Goal: Information Seeking & Learning: Compare options

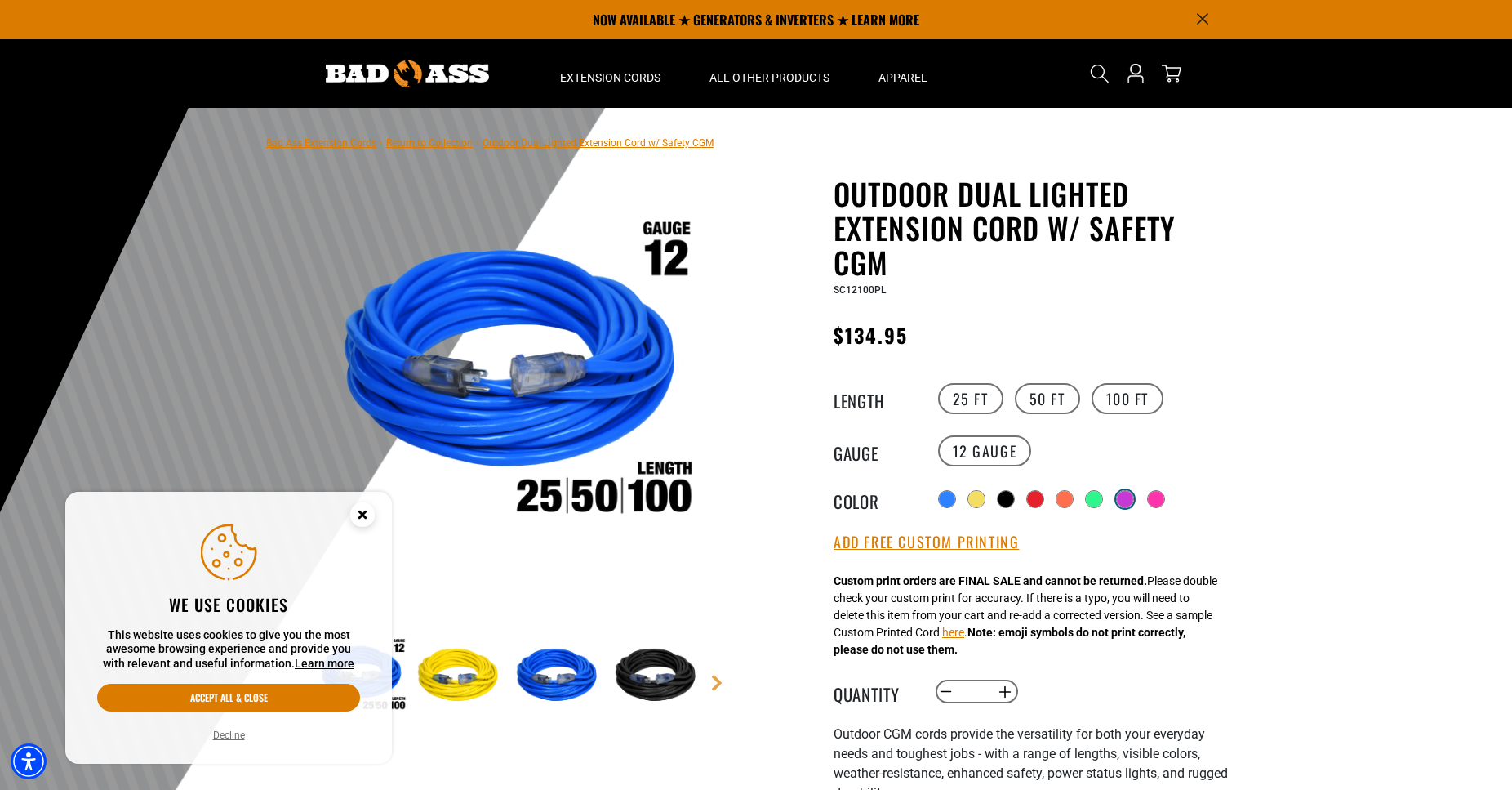
click at [1124, 496] on div at bounding box center [1125, 499] width 17 height 17
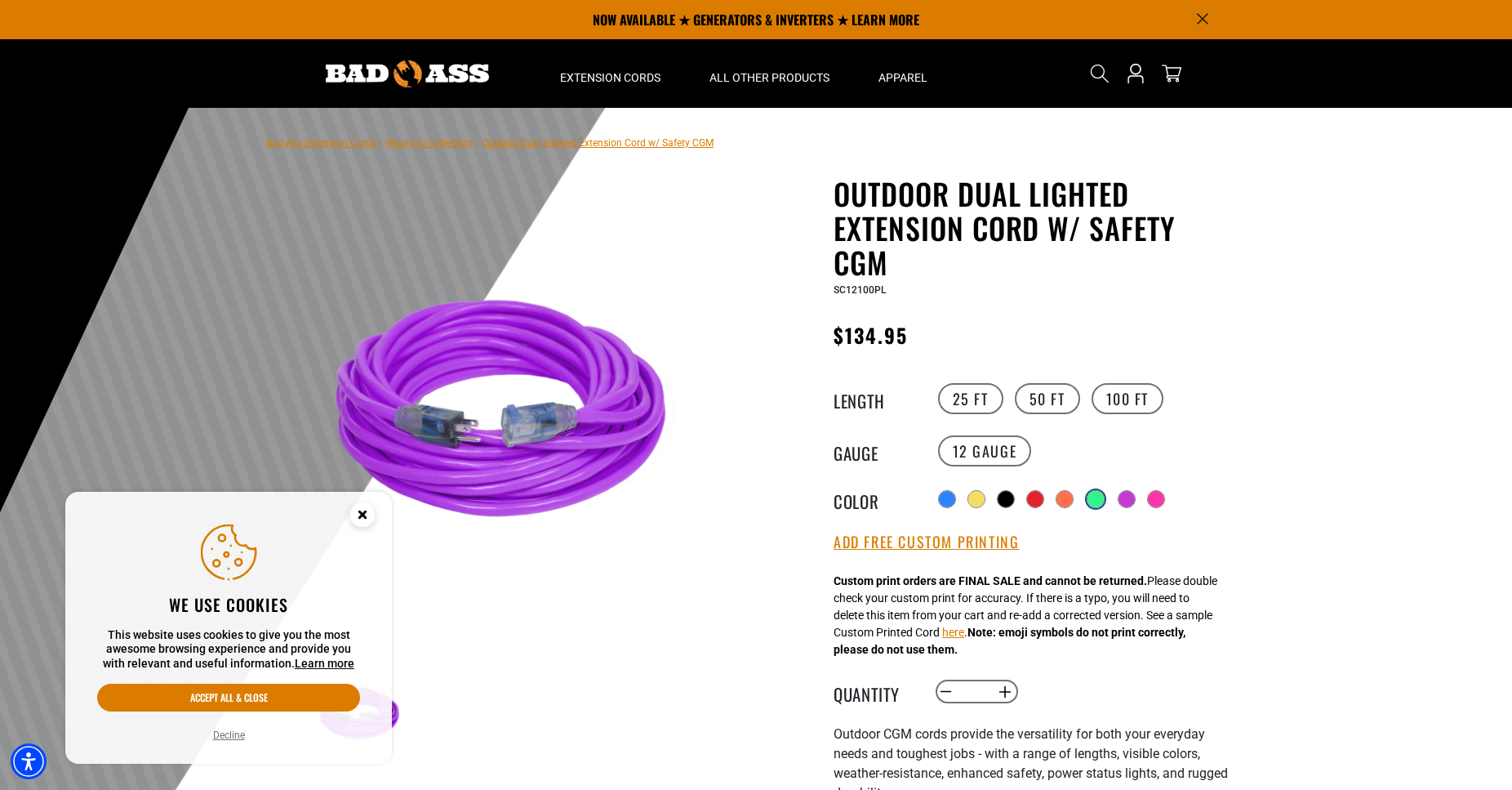
click at [1097, 494] on div at bounding box center [1096, 499] width 17 height 17
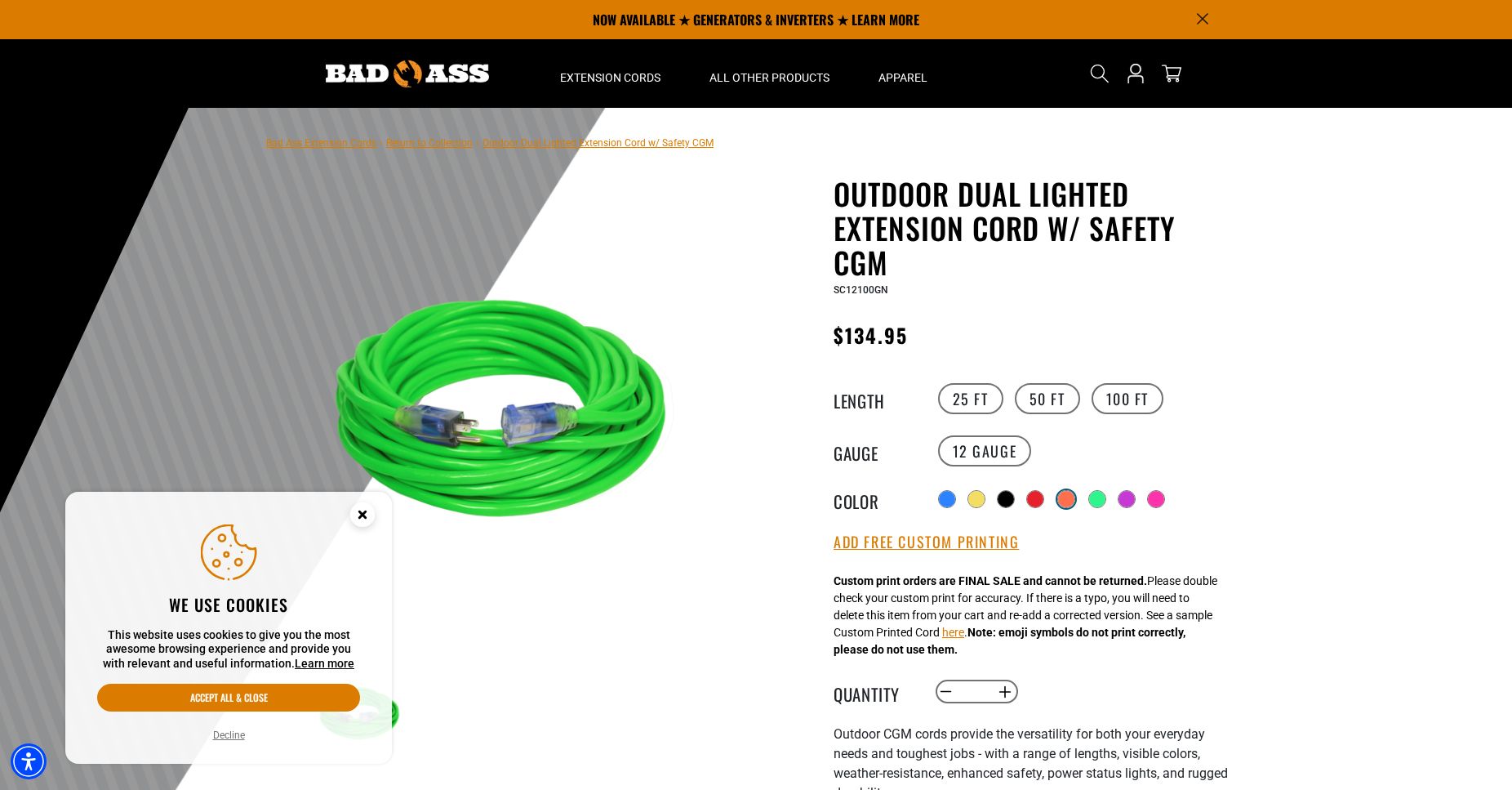
click at [1065, 495] on div at bounding box center [1066, 499] width 17 height 17
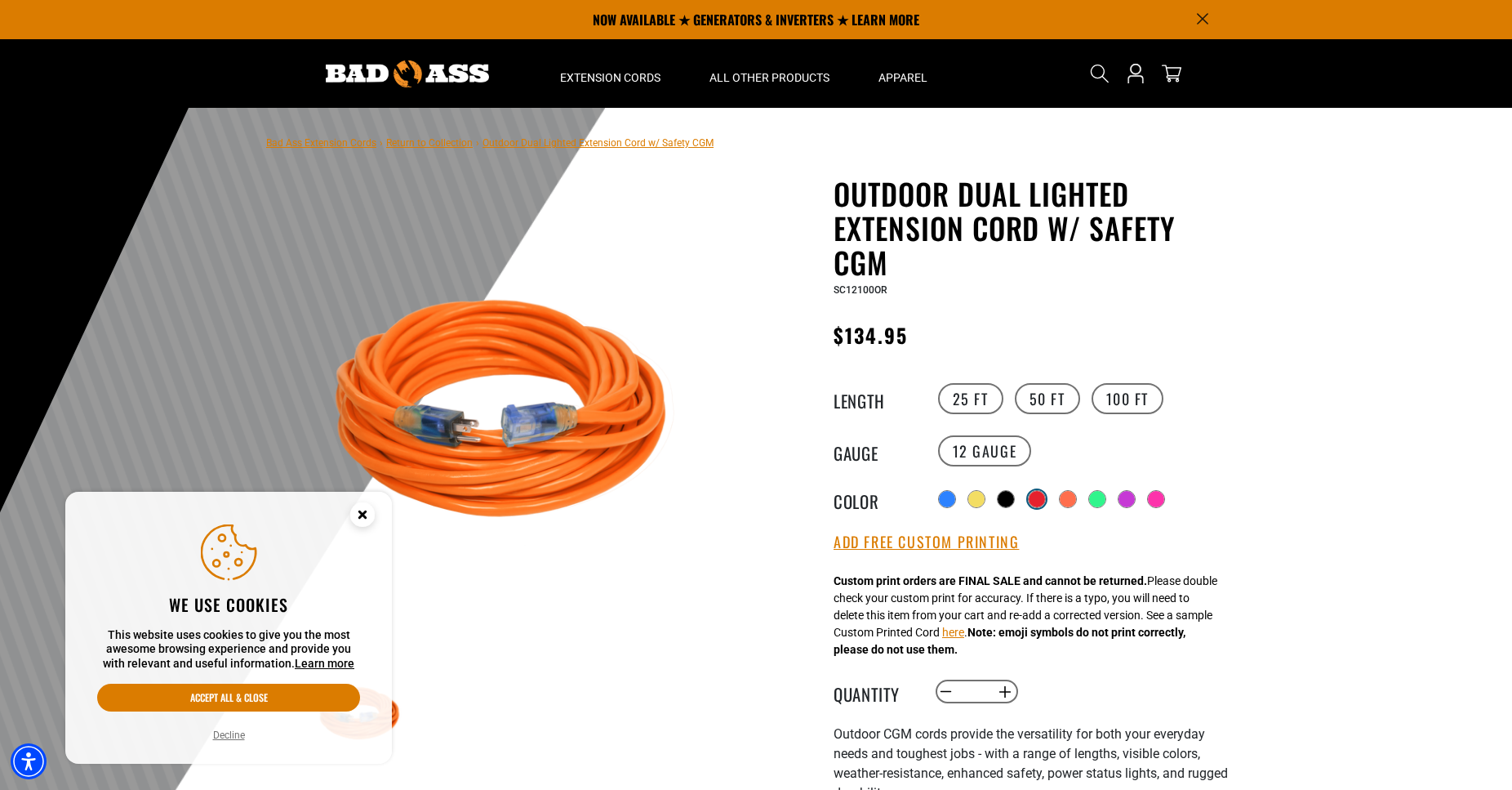
click at [1034, 491] on div at bounding box center [1037, 499] width 17 height 17
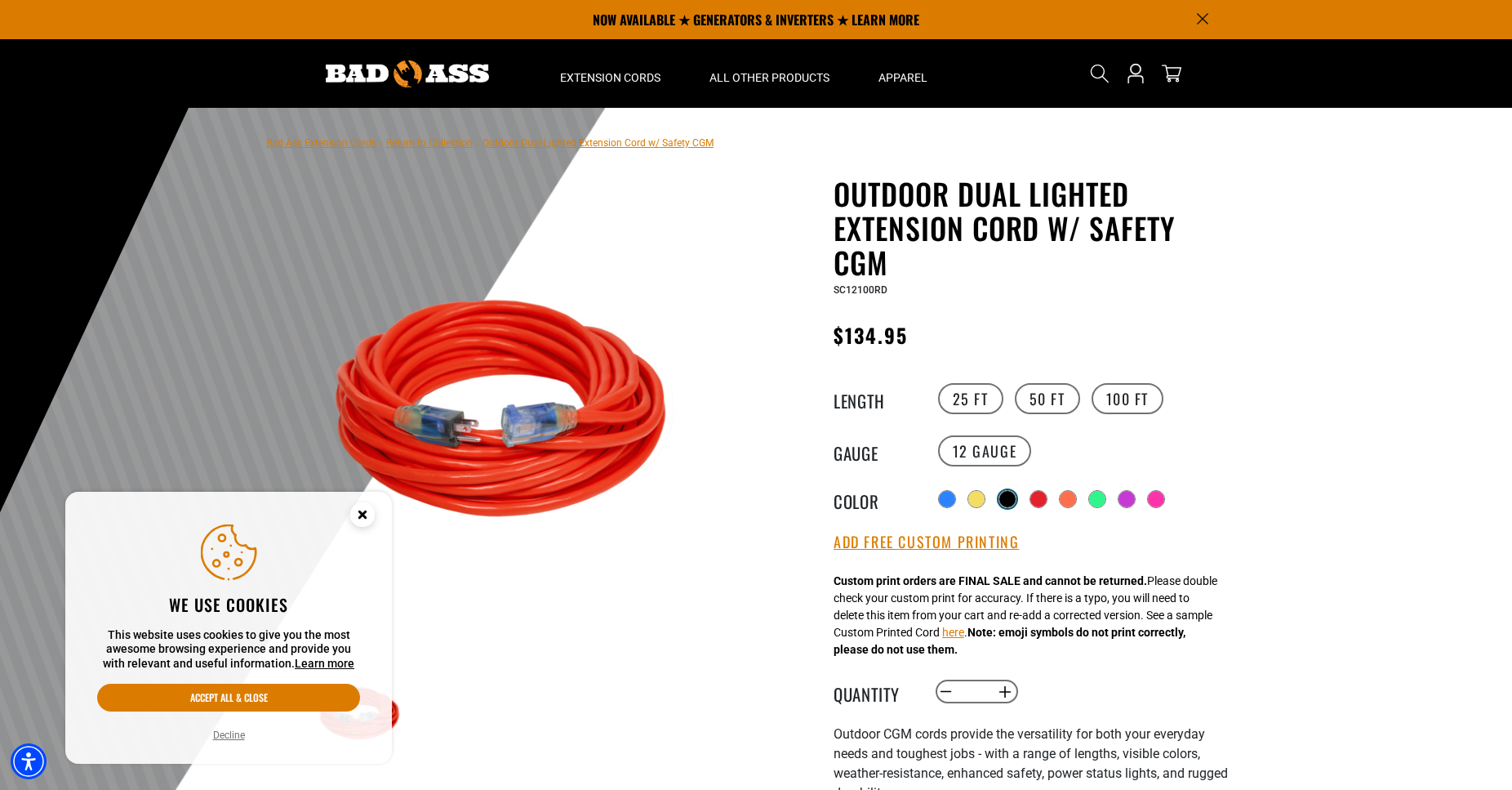
click at [1009, 491] on div at bounding box center [1007, 499] width 17 height 17
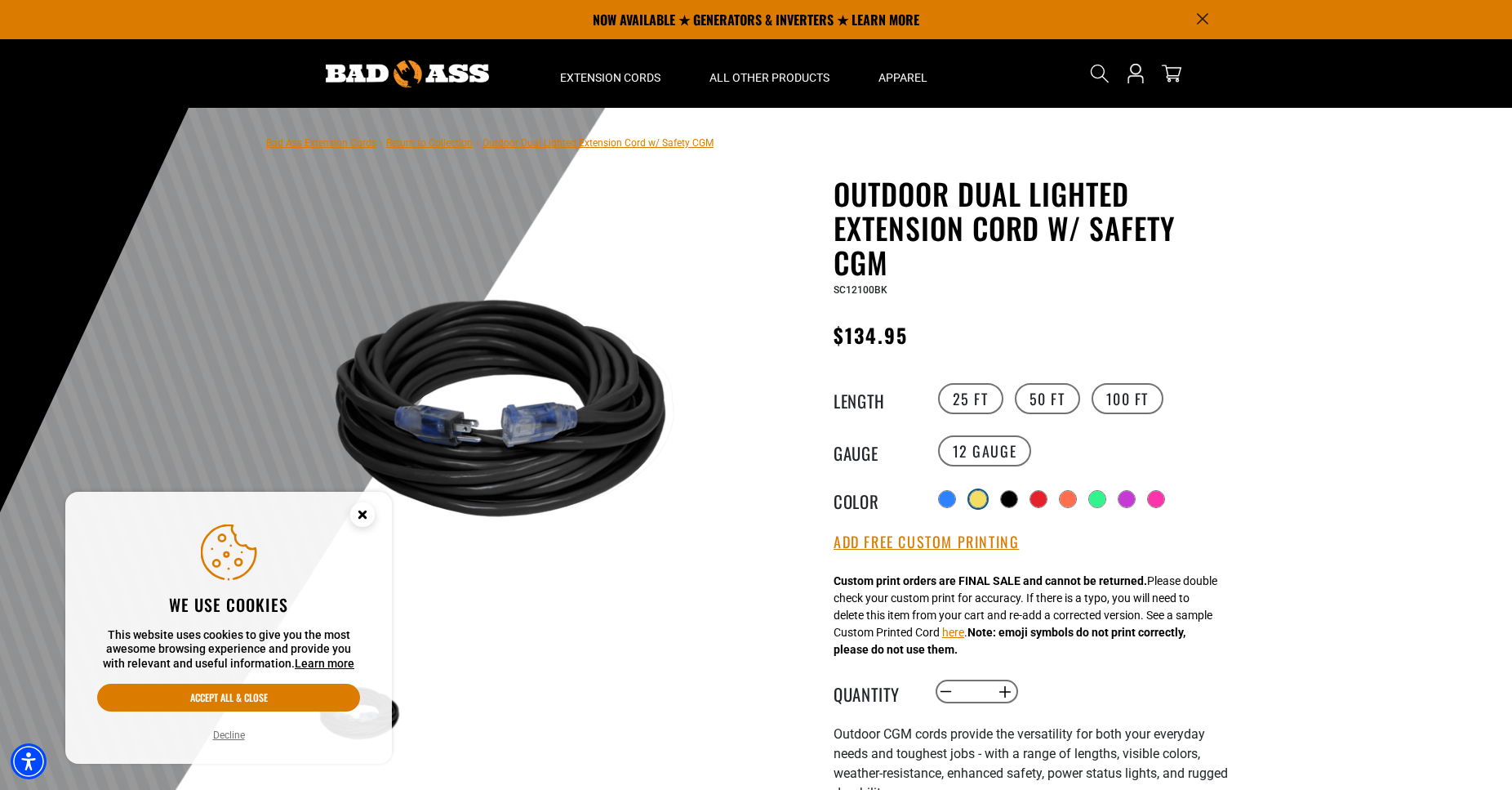
click at [975, 495] on div at bounding box center [978, 499] width 17 height 17
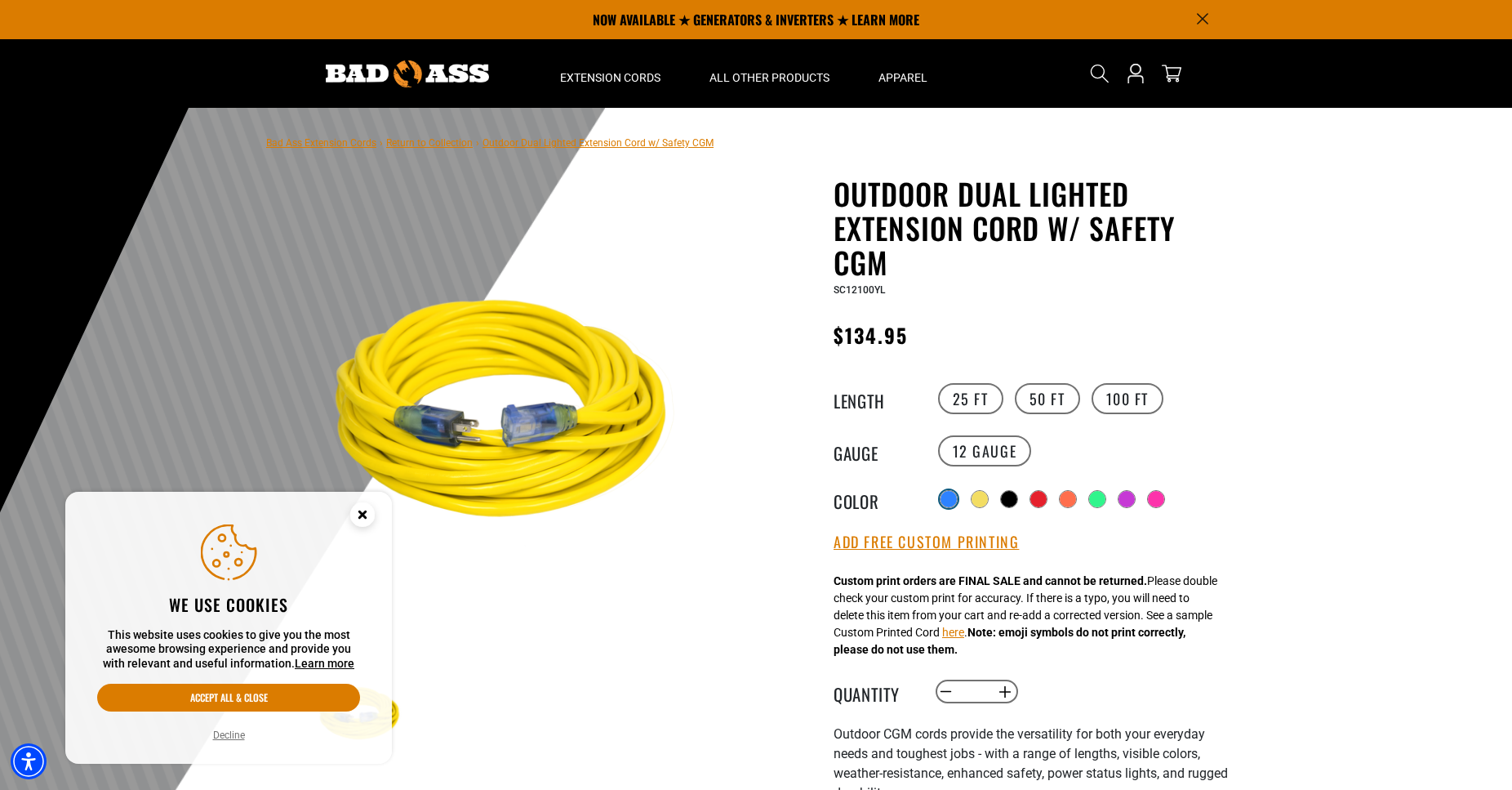
click at [942, 495] on div at bounding box center [948, 499] width 17 height 17
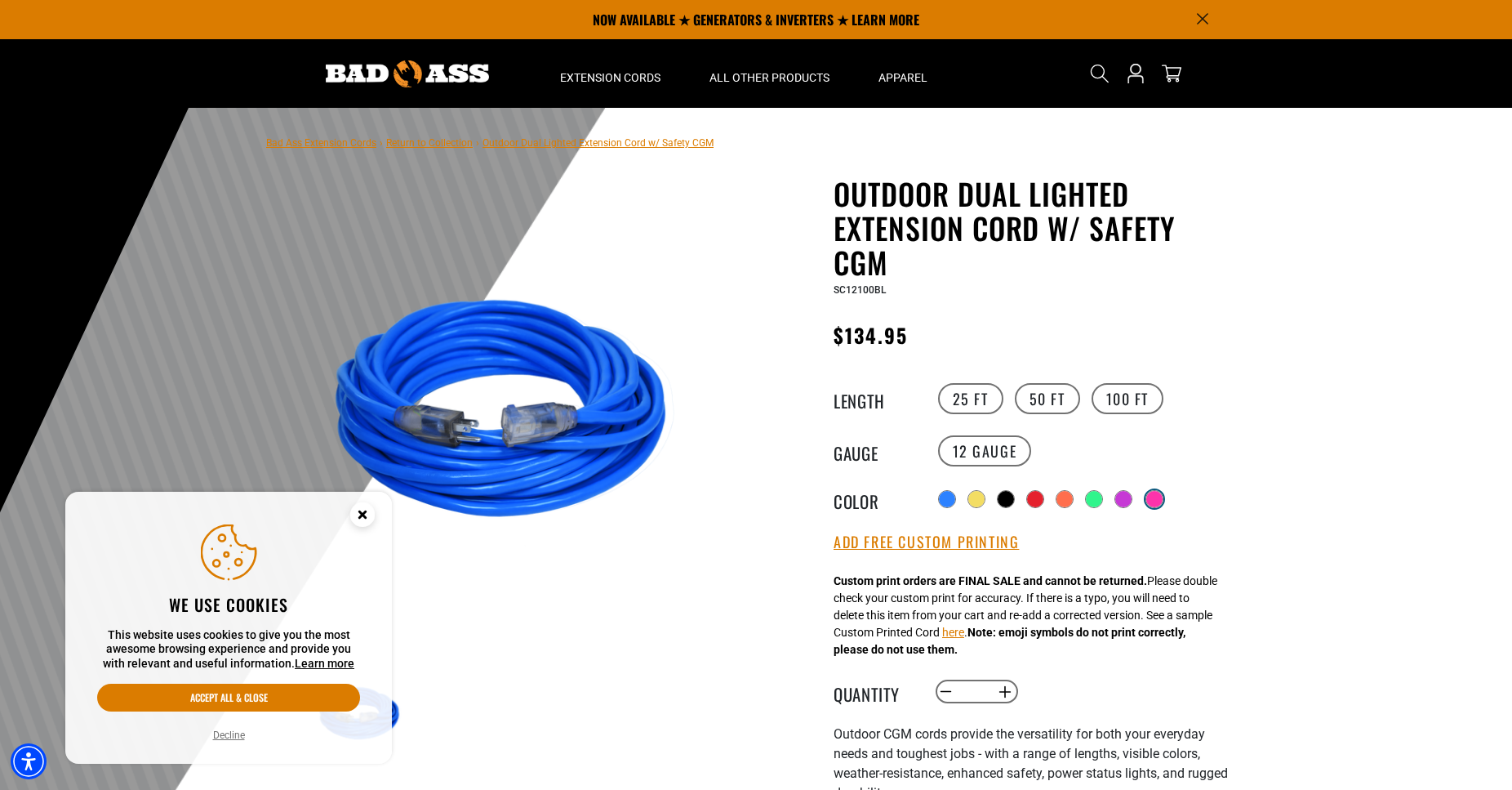
click at [1158, 498] on div at bounding box center [1154, 499] width 17 height 17
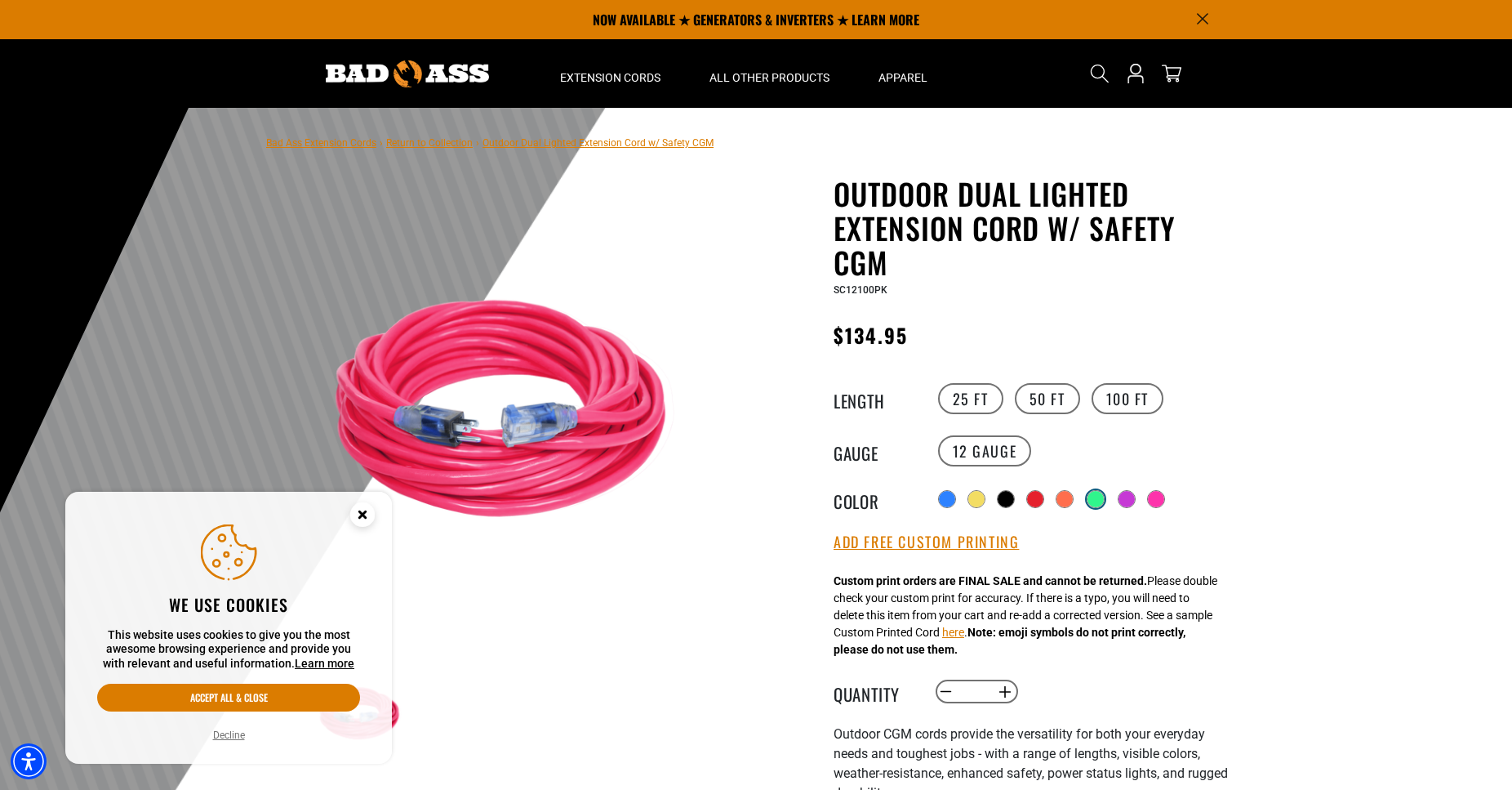
click at [1092, 498] on div at bounding box center [1096, 499] width 17 height 17
